Goal: Task Accomplishment & Management: Manage account settings

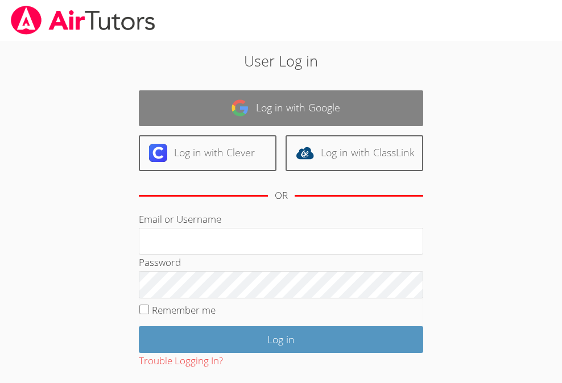
click at [240, 125] on link "Log in with Google" at bounding box center [281, 108] width 284 height 36
